Goal: Information Seeking & Learning: Learn about a topic

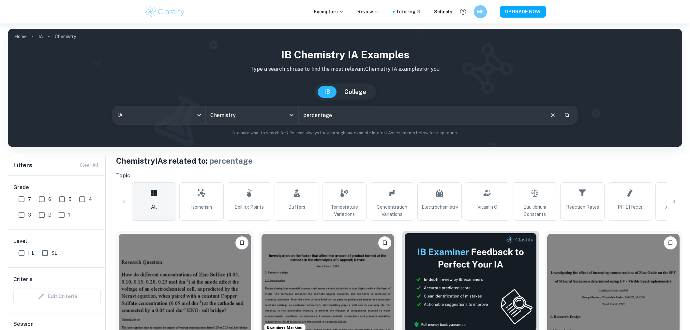
scroll to position [181, 0]
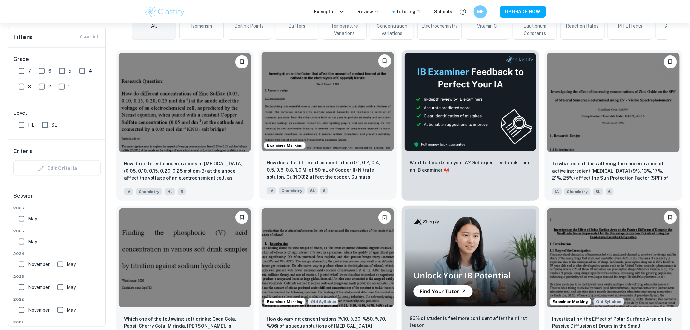
click at [384, 118] on img at bounding box center [328, 102] width 132 height 100
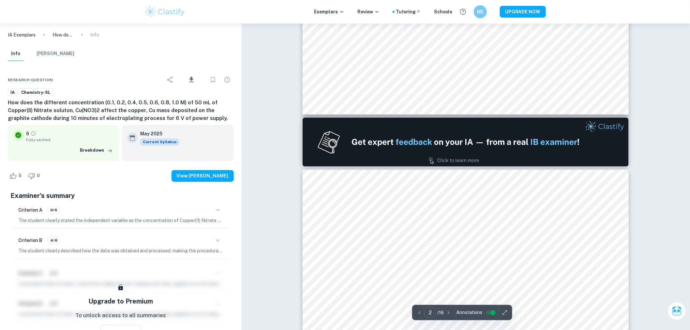
scroll to position [471, 0]
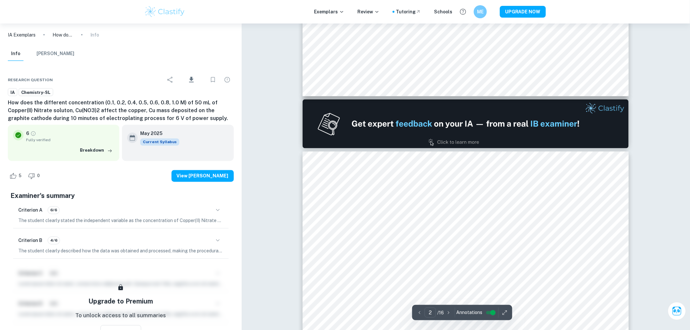
type input "1"
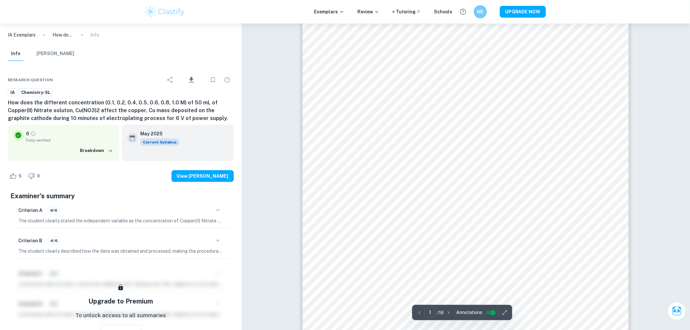
scroll to position [0, 0]
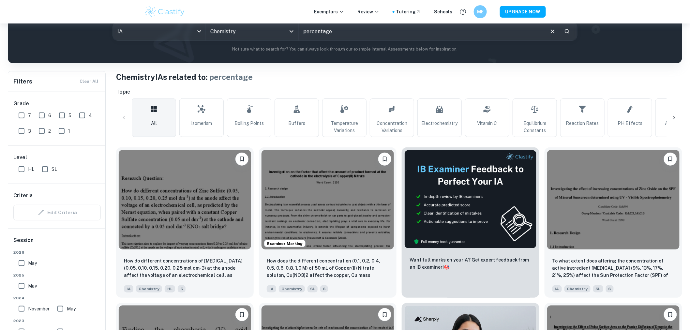
scroll to position [109, 0]
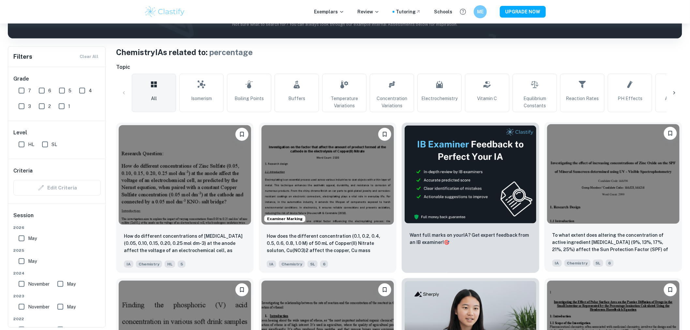
click at [572, 185] on img at bounding box center [613, 174] width 132 height 100
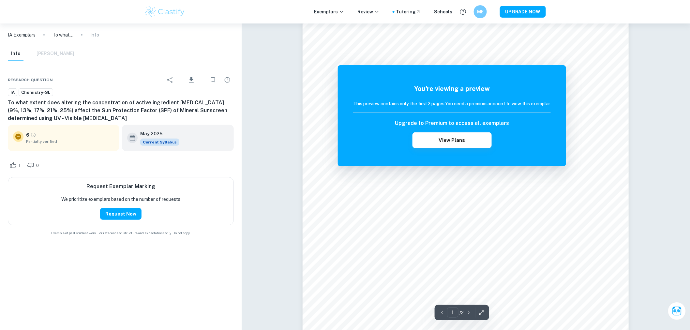
scroll to position [109, 0]
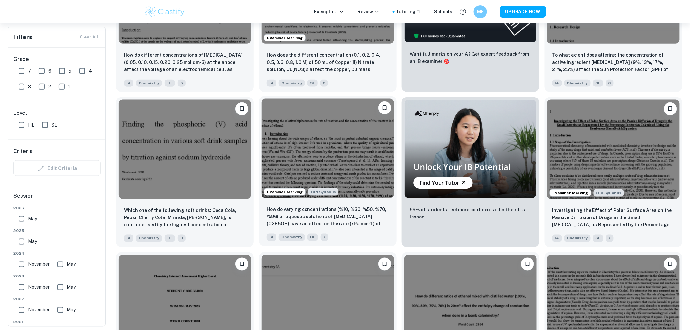
scroll to position [471, 0]
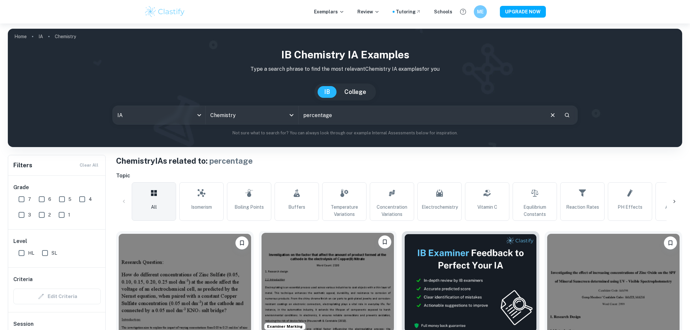
scroll to position [145, 0]
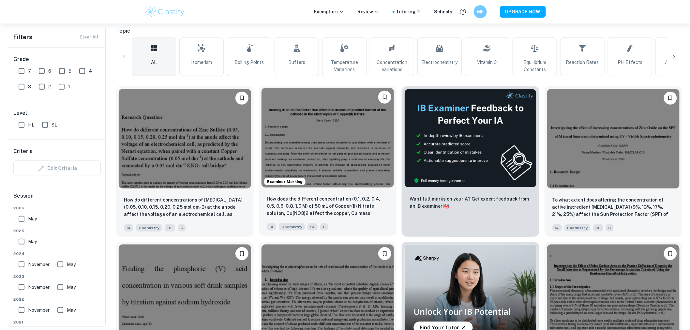
click at [321, 158] on img at bounding box center [328, 138] width 132 height 100
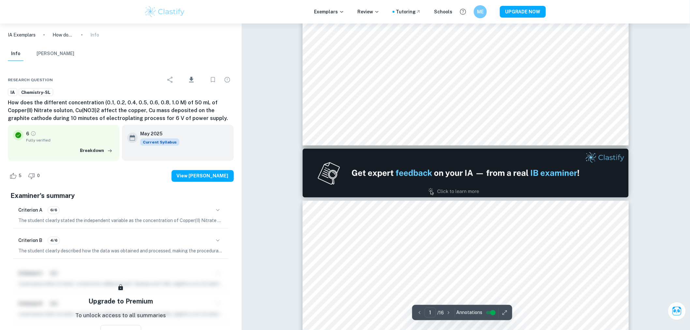
type input "2"
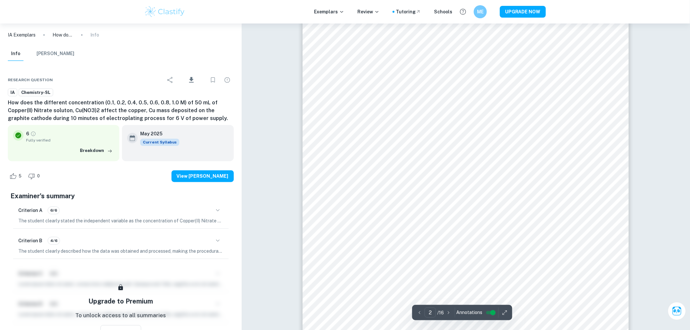
scroll to position [834, 0]
